Goal: Information Seeking & Learning: Find specific fact

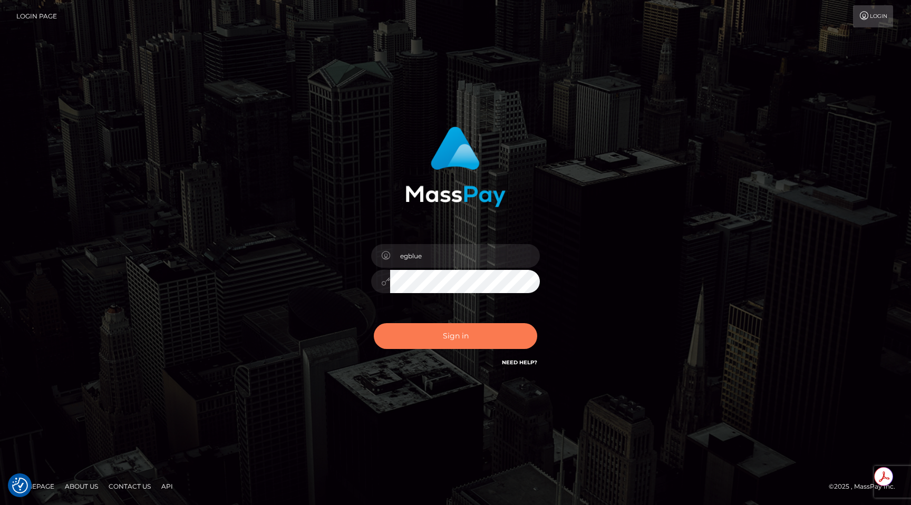
click at [444, 337] on button "Sign in" at bounding box center [455, 336] width 163 height 26
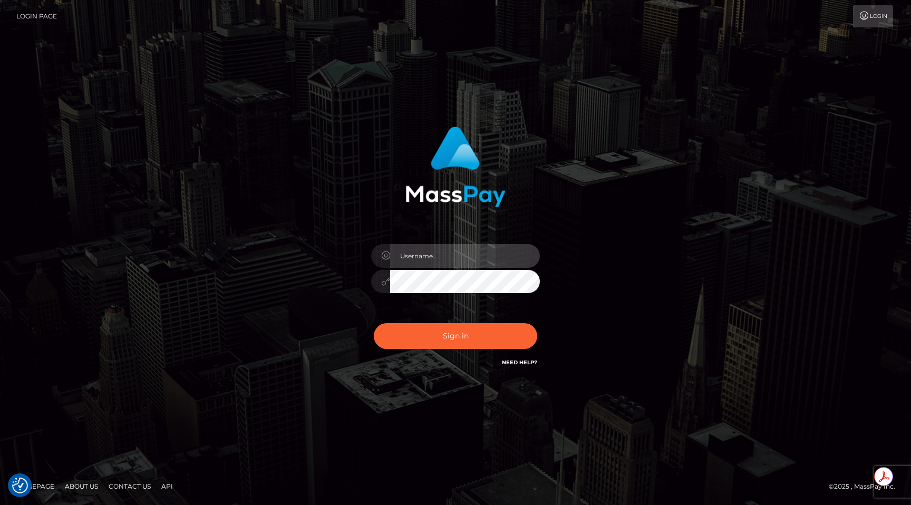
type input "egblue"
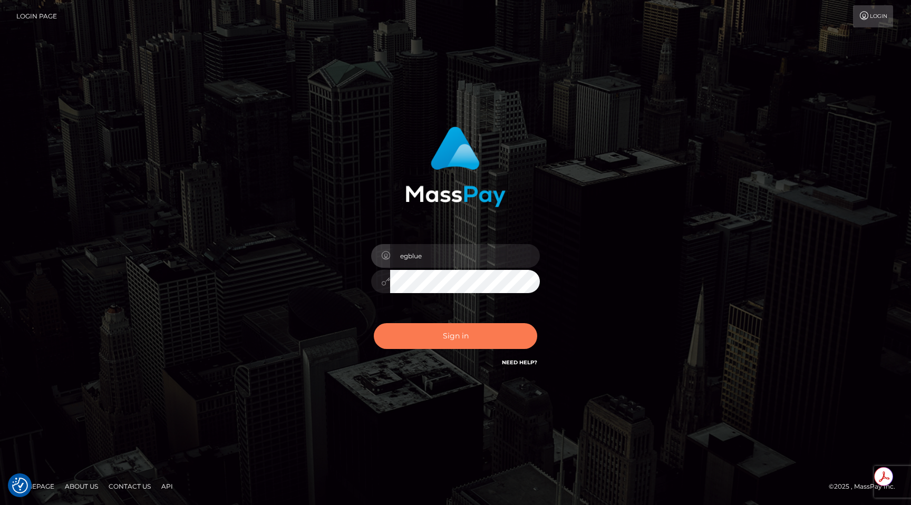
click at [444, 337] on button "Sign in" at bounding box center [455, 336] width 163 height 26
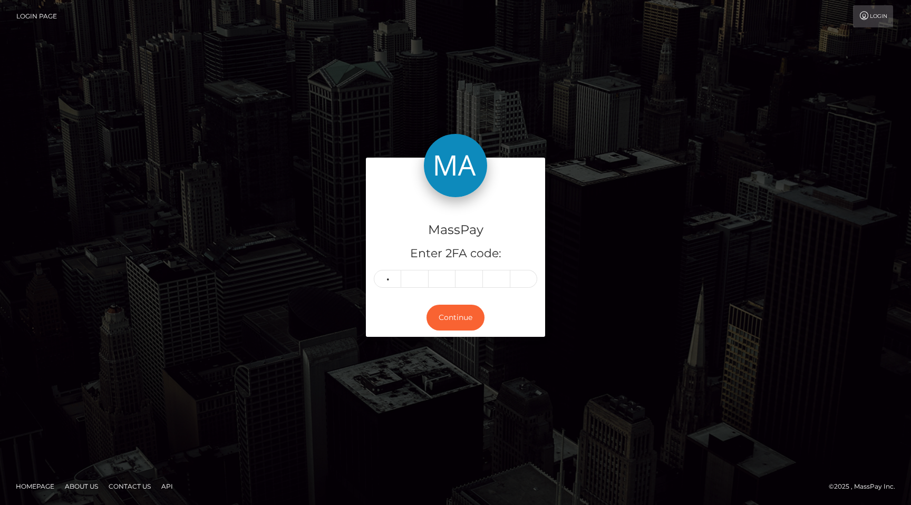
type input "7"
type input "8"
type input "1"
type input "7"
type input "4"
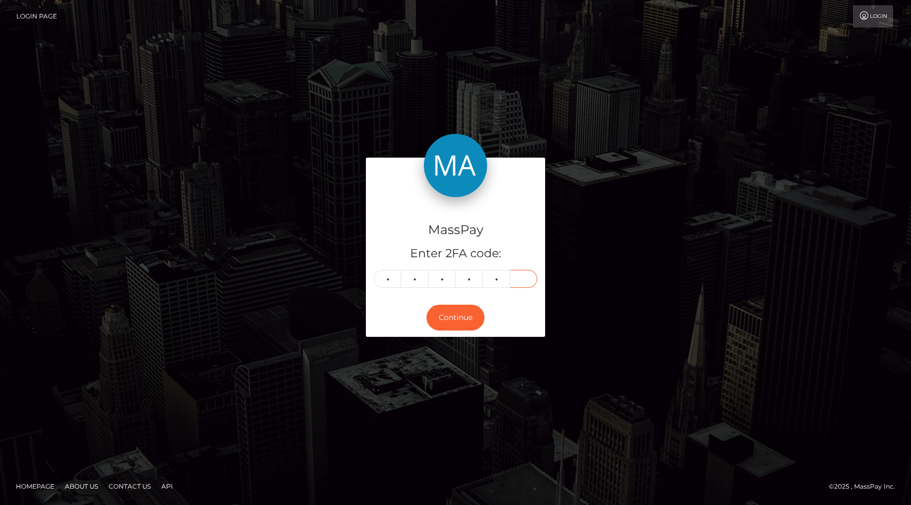
type input "3"
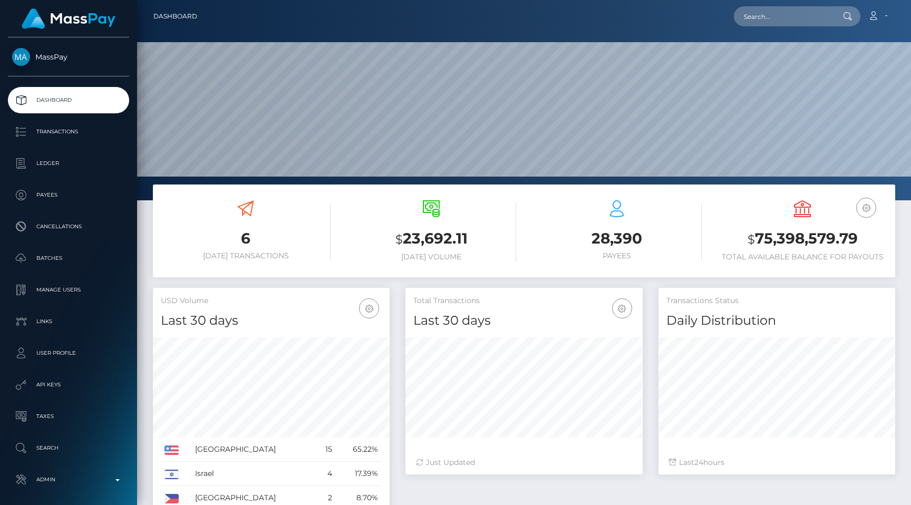
scroll to position [187, 237]
click at [795, 14] on input "text" at bounding box center [783, 16] width 99 height 20
paste input "076953fd-6867-11f0-a026-06178c1a380f"
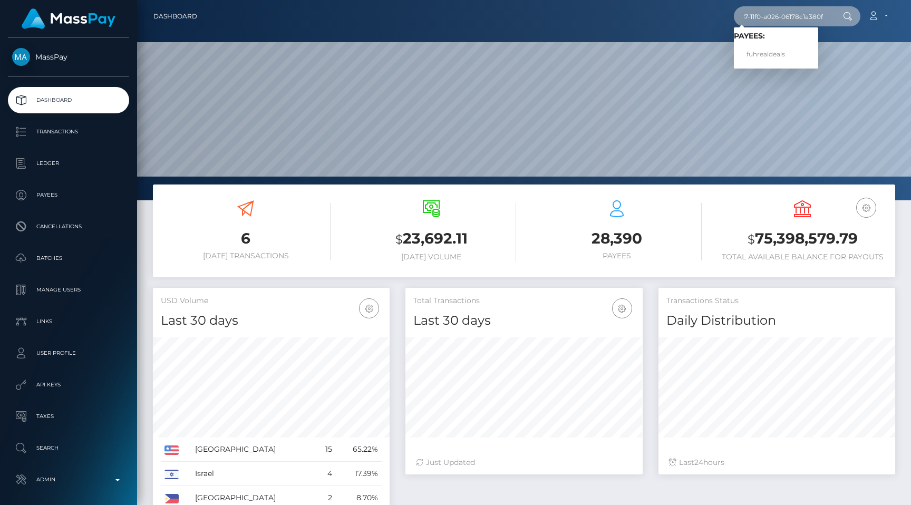
type input "076953fd-6867-11f0-a026-06178c1a380f"
click at [786, 47] on link "fuhrealdeals" at bounding box center [776, 55] width 84 height 20
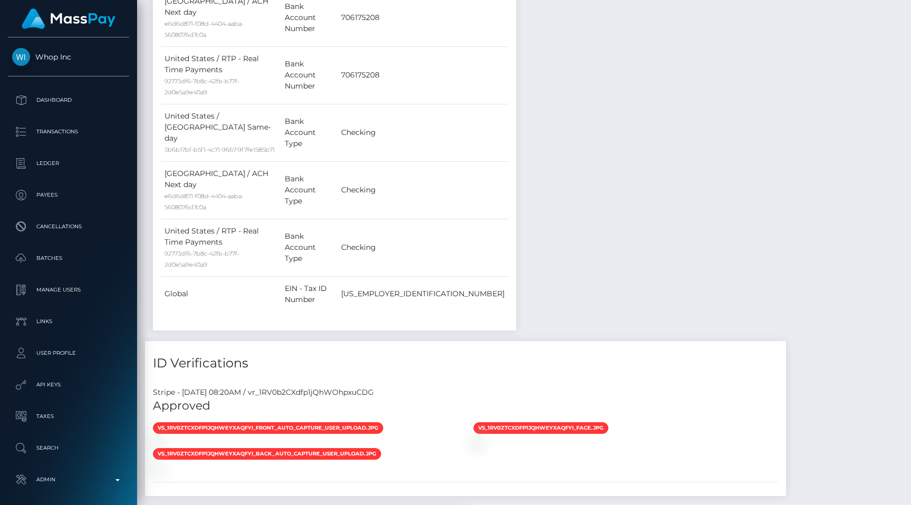
scroll to position [754, 0]
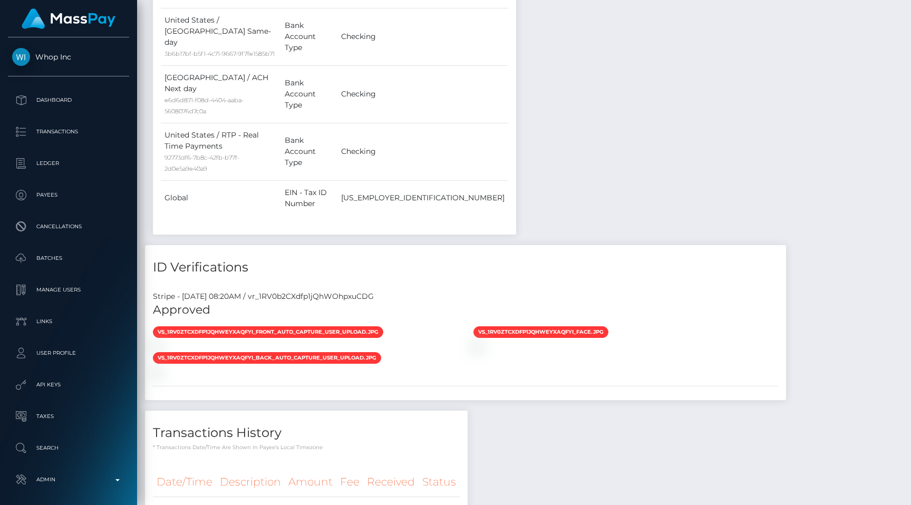
click at [330, 291] on div "Stripe - July 24, 2025 08:20AM / vr_1RV0b2CXdfp1jQhWOhpxuCDG" at bounding box center [465, 296] width 641 height 11
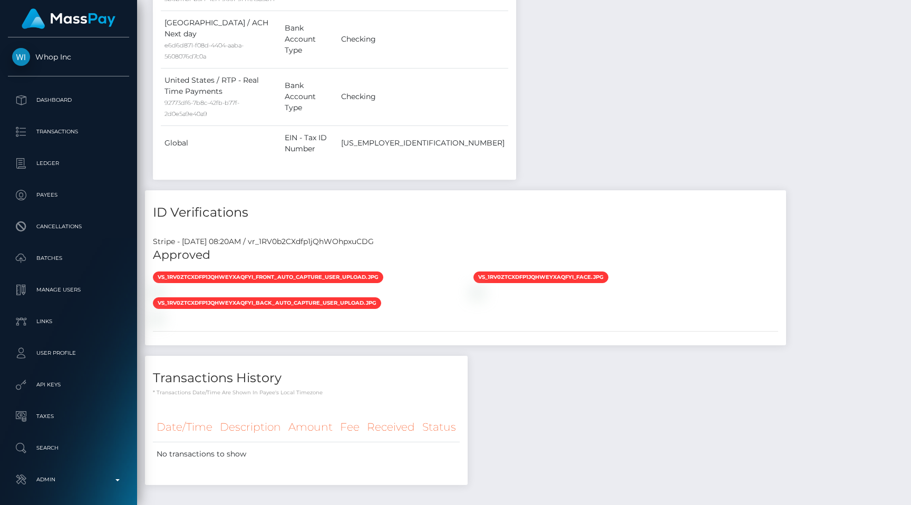
scroll to position [810, 0]
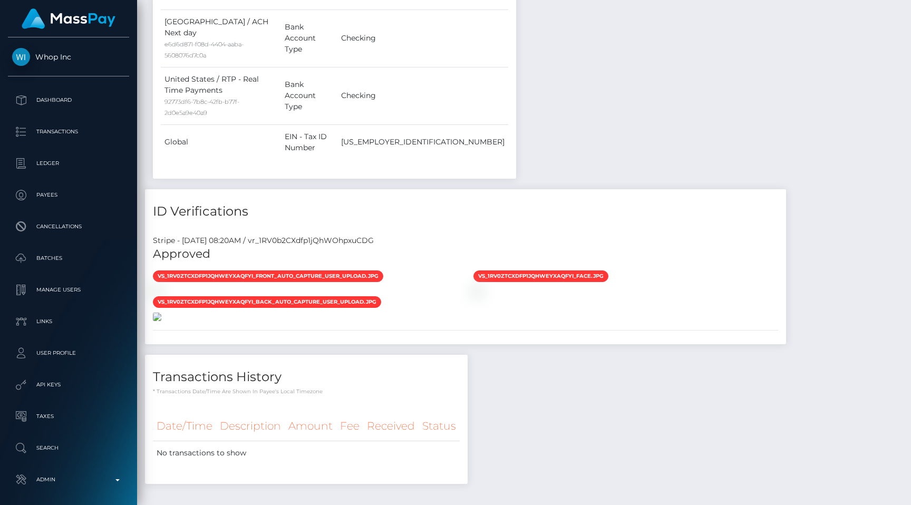
copy div "vr_1RV0b2CXdfp1jQhWOhpxuCDG"
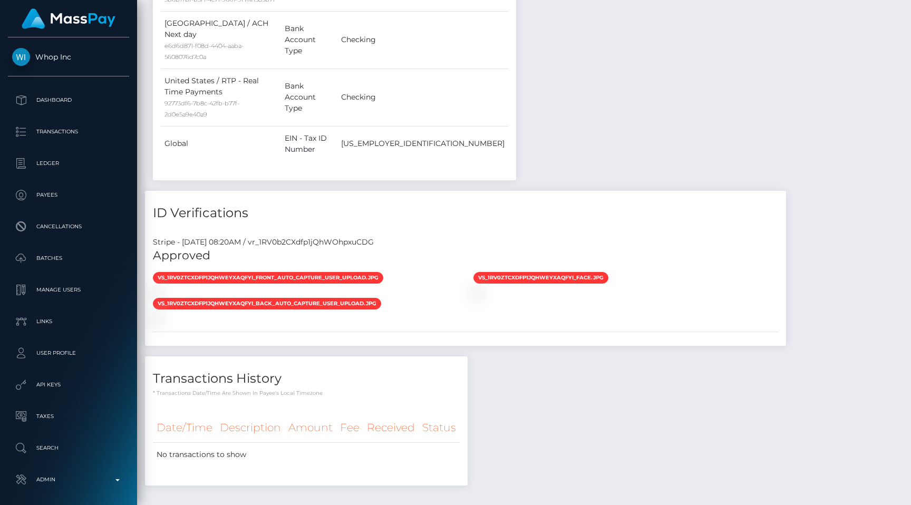
scroll to position [127, 237]
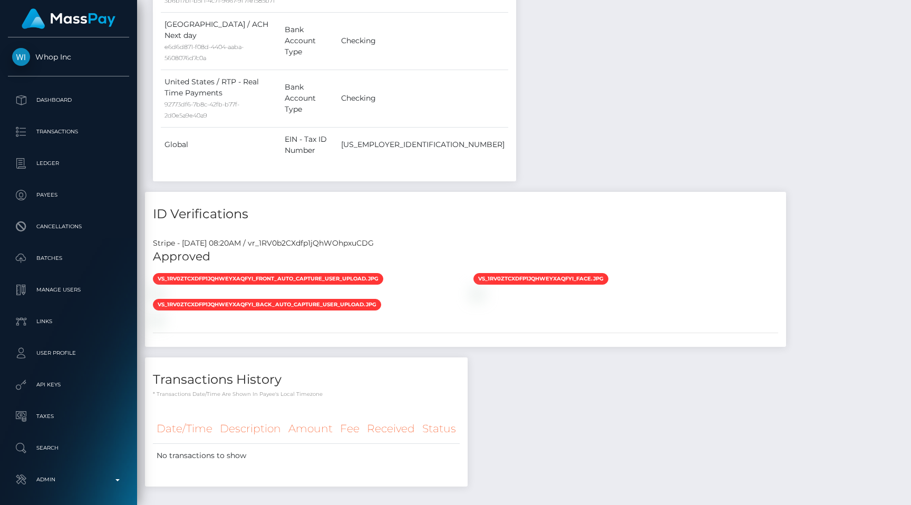
scroll to position [127, 237]
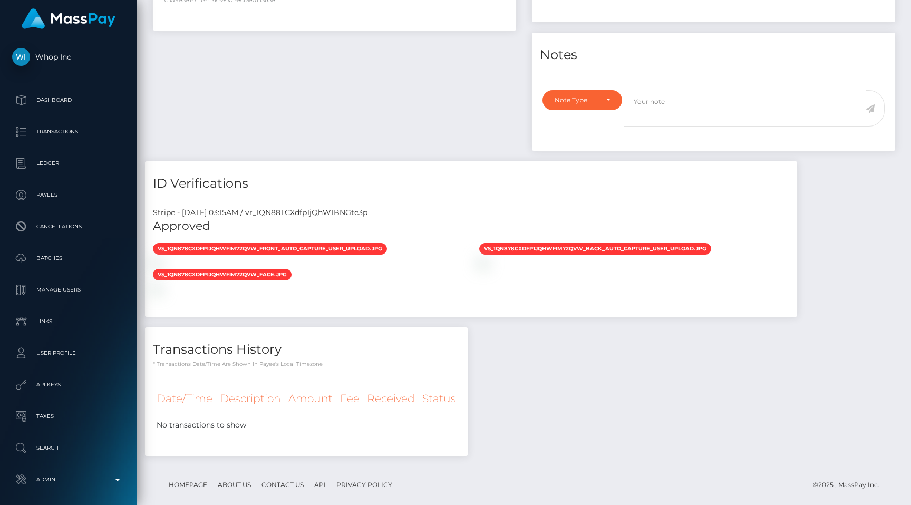
scroll to position [127, 237]
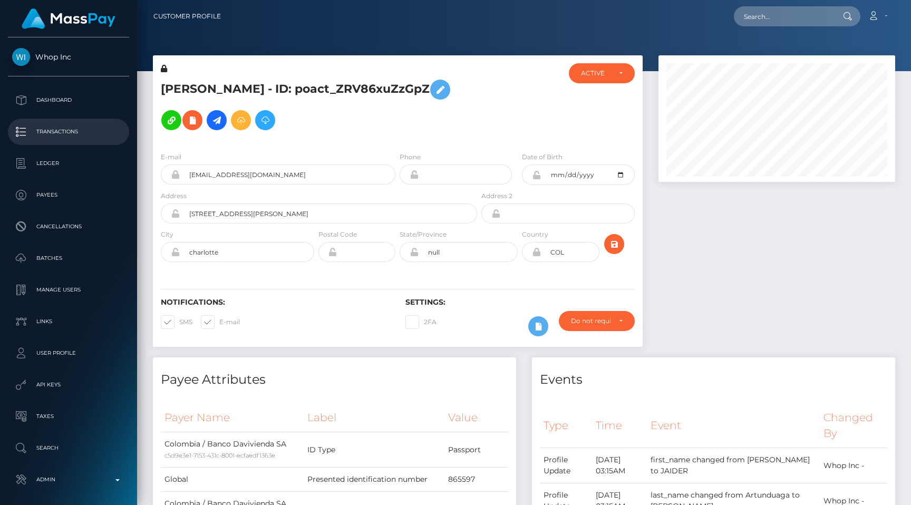
click at [66, 134] on p "Transactions" at bounding box center [68, 132] width 113 height 16
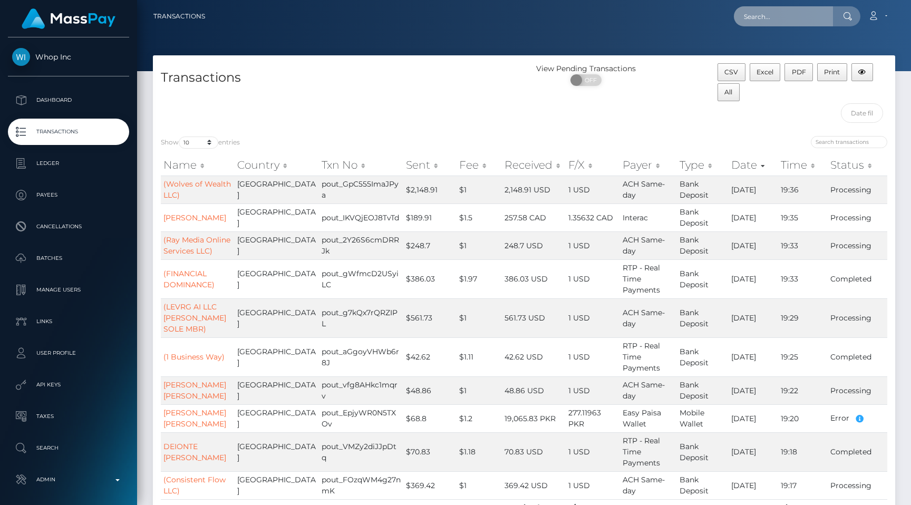
click at [793, 14] on input "text" at bounding box center [783, 16] width 99 height 20
paste input "[EMAIL_ADDRESS][DOMAIN_NAME]"
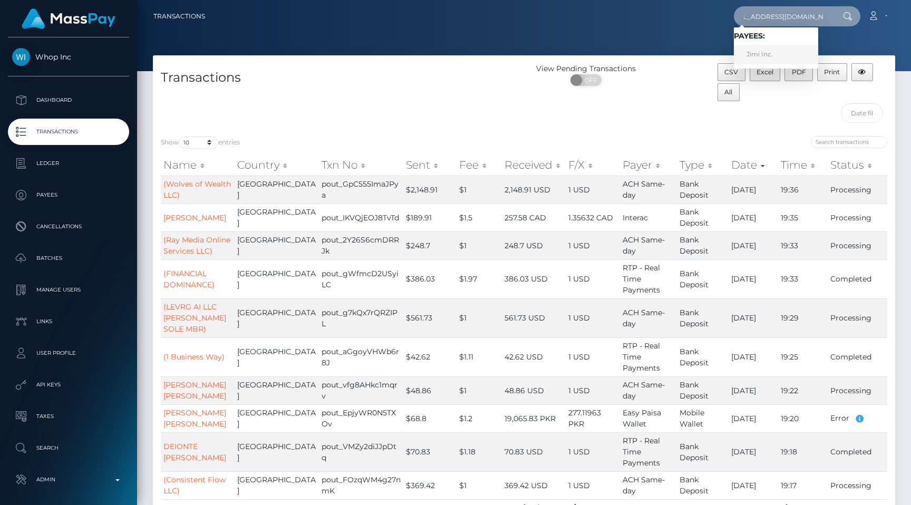
type input "[EMAIL_ADDRESS][DOMAIN_NAME]"
click at [472, 74] on h4 "Transactions" at bounding box center [338, 78] width 355 height 18
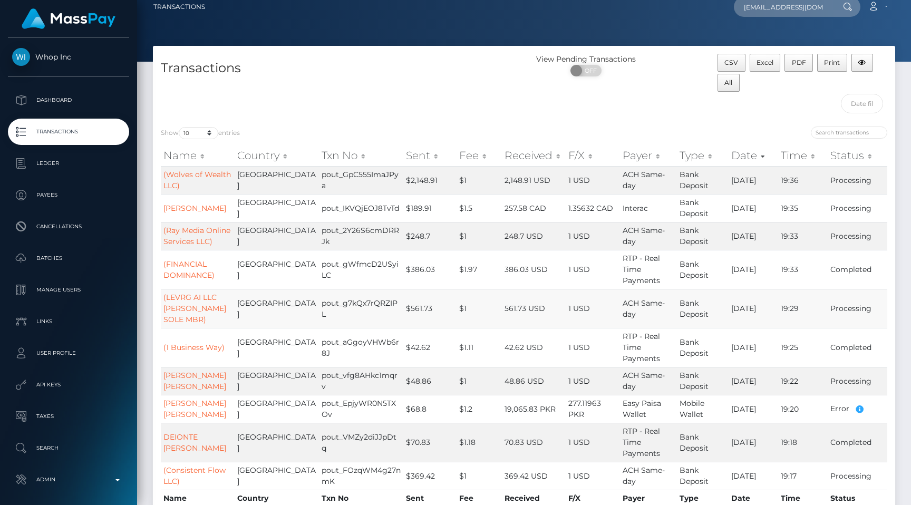
scroll to position [30, 0]
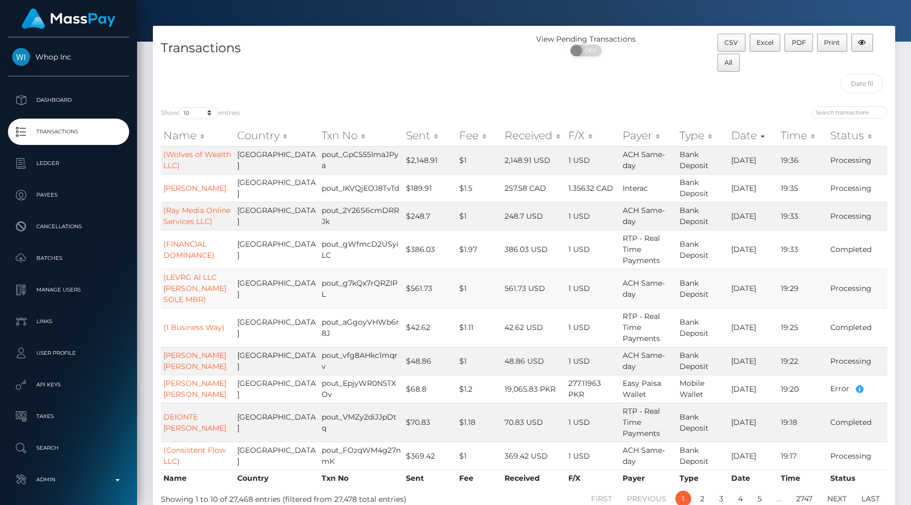
click at [502, 333] on td "42.62 USD" at bounding box center [534, 327] width 64 height 39
click at [122, 140] on link "Transactions" at bounding box center [68, 132] width 121 height 26
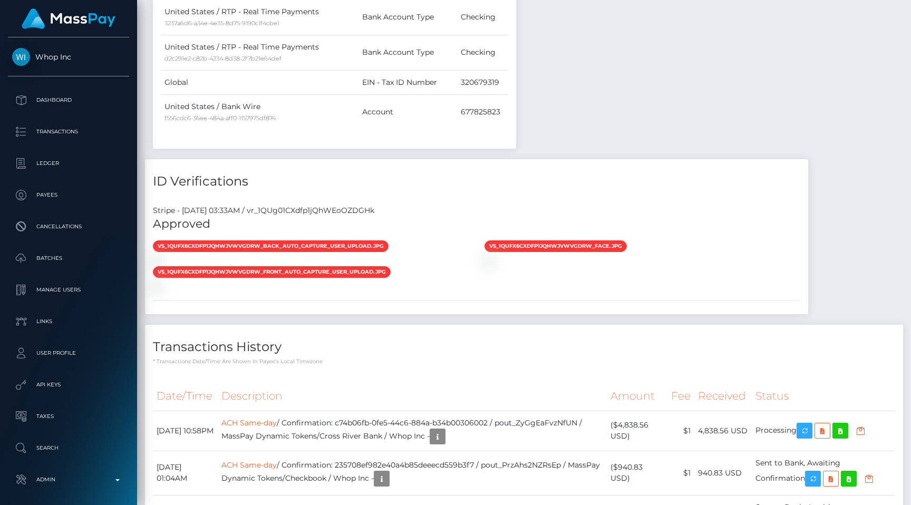
scroll to position [127, 237]
click at [351, 209] on div "Stripe - [DATE] 03:33AM / vr_1QUg01CXdfp1jQhWEoOZDGHk" at bounding box center [476, 210] width 663 height 11
click at [351, 209] on div "Stripe - July 24, 2025 03:33AM / vr_1QUg01CXdfp1jQhWEoOZDGHk" at bounding box center [476, 210] width 663 height 11
copy div "vr_1QUg01CXdfp1jQhWEoOZDGHk"
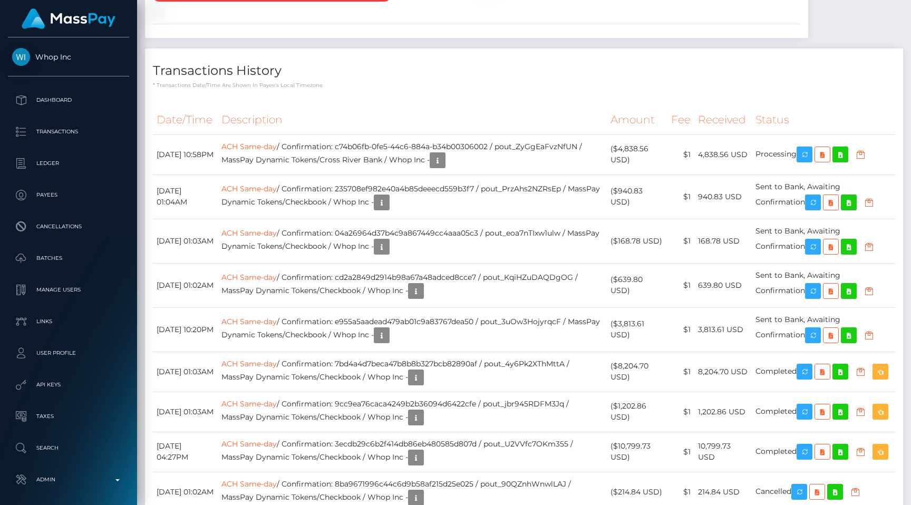
scroll to position [1299, 0]
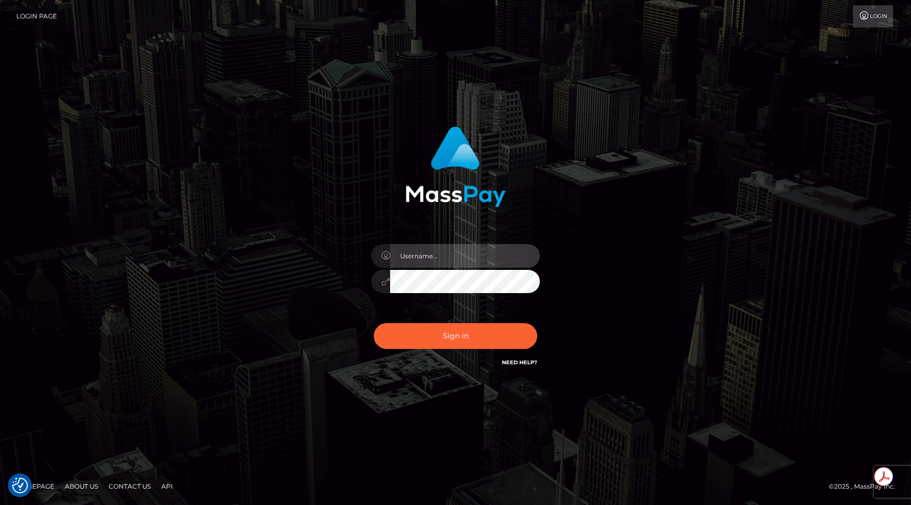
type input "egblue"
